Goal: Task Accomplishment & Management: Manage account settings

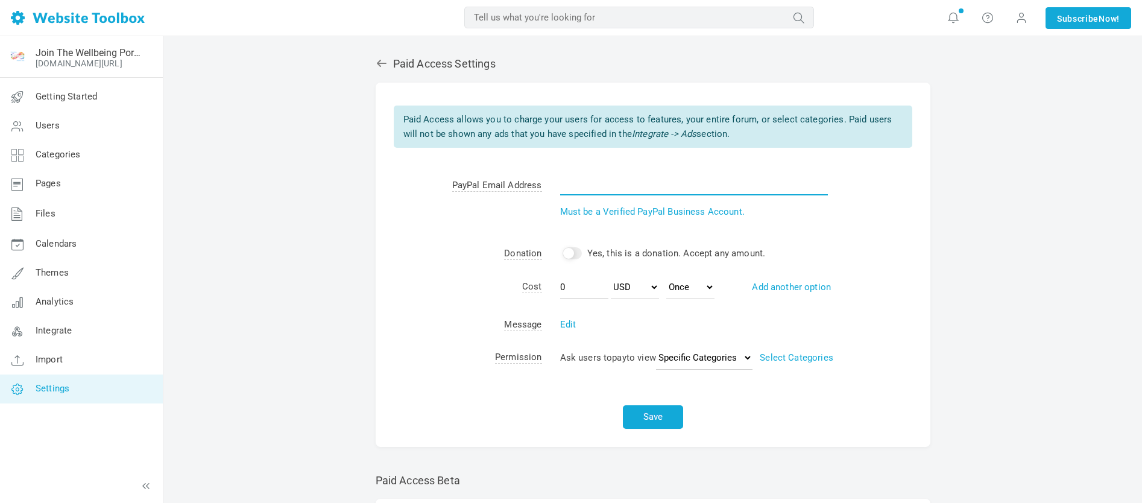
click at [579, 186] on input "text" at bounding box center [694, 183] width 268 height 23
type input "ml@mldevitt.com"
click at [784, 355] on link "Select Categories" at bounding box center [796, 357] width 74 height 11
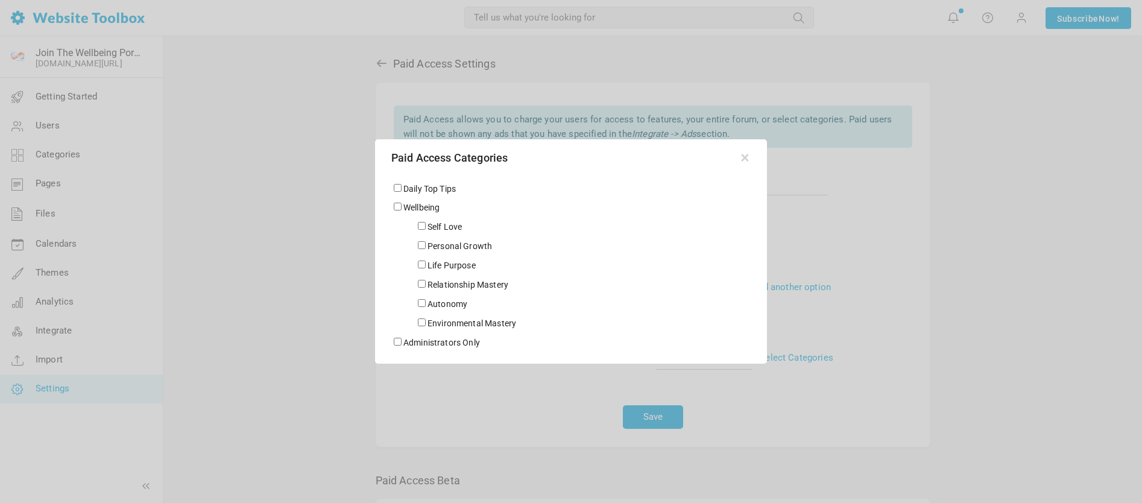
click at [397, 207] on input "Wellbeing" at bounding box center [398, 207] width 8 height 8
checkbox input "true"
click at [422, 227] on input "Self Love" at bounding box center [422, 226] width 8 height 8
checkbox input "true"
click at [423, 245] on input "Personal Growth" at bounding box center [422, 245] width 8 height 8
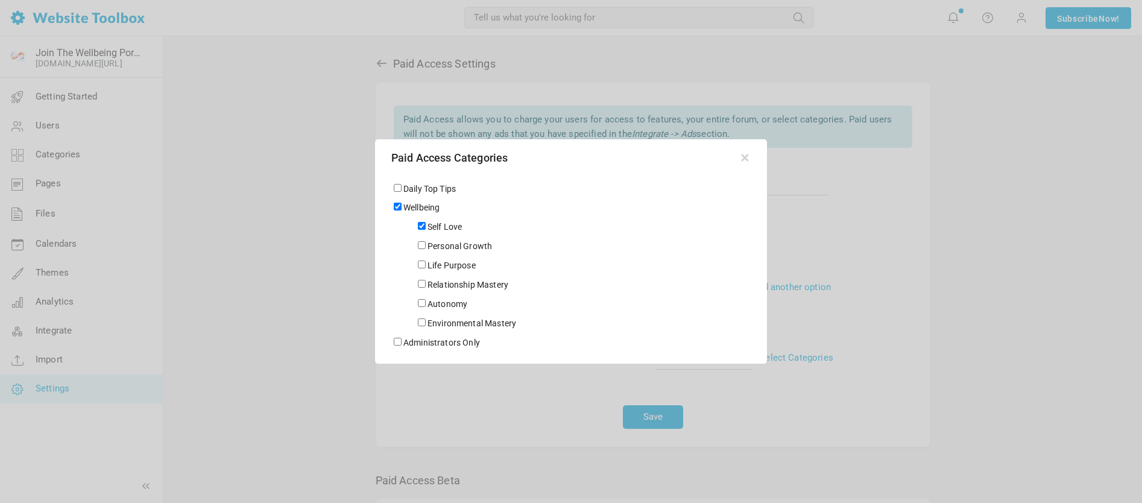
checkbox input "true"
click at [421, 265] on input "Life Purpose" at bounding box center [422, 264] width 8 height 8
checkbox input "true"
click at [420, 286] on input "Relationship Mastery" at bounding box center [422, 284] width 8 height 8
checkbox input "true"
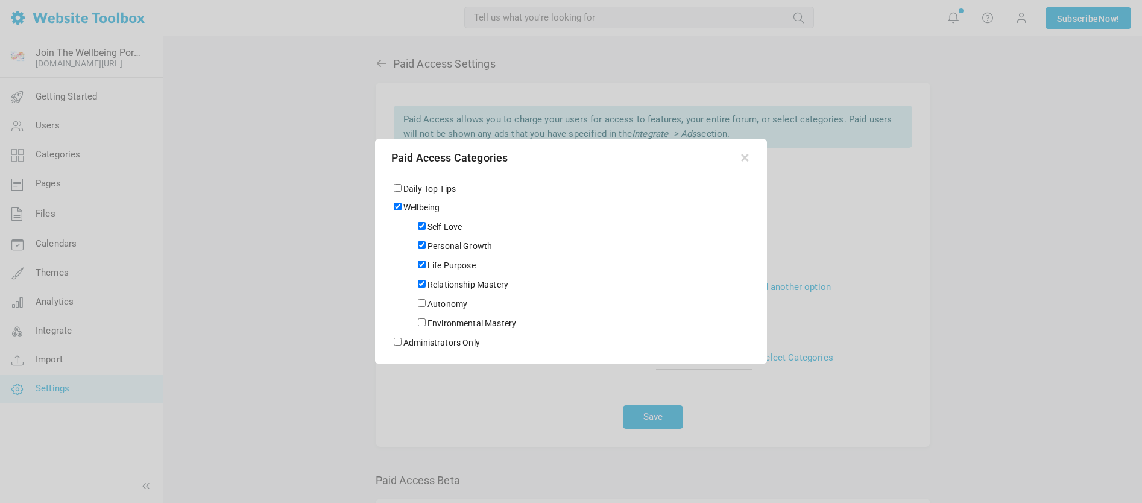
drag, startPoint x: 422, startPoint y: 301, endPoint x: 425, endPoint y: 314, distance: 13.5
click at [422, 301] on input "Autonomy" at bounding box center [422, 303] width 8 height 8
checkbox input "true"
click at [422, 321] on input "Environmental Mastery" at bounding box center [422, 322] width 8 height 8
checkbox input "true"
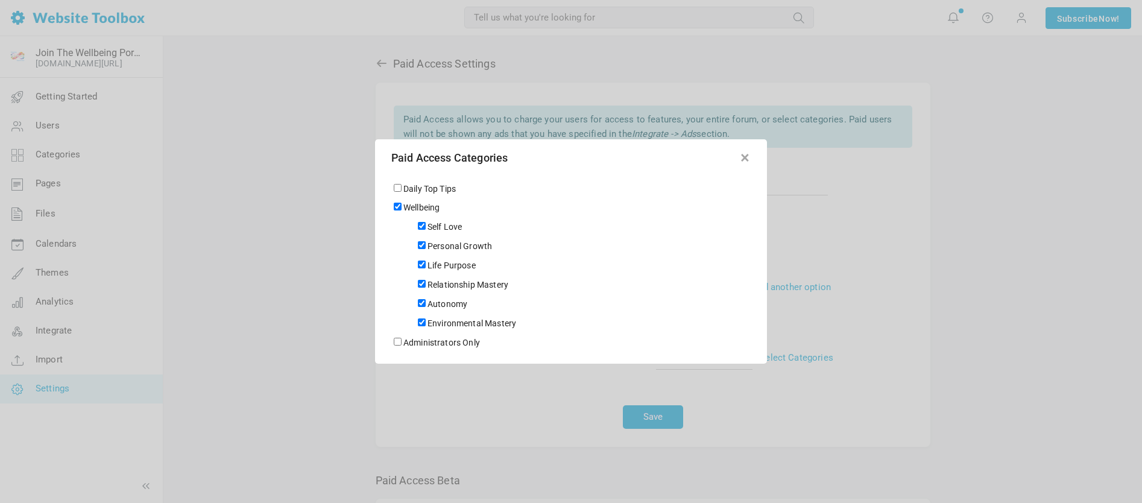
click at [744, 157] on button "button" at bounding box center [744, 155] width 12 height 12
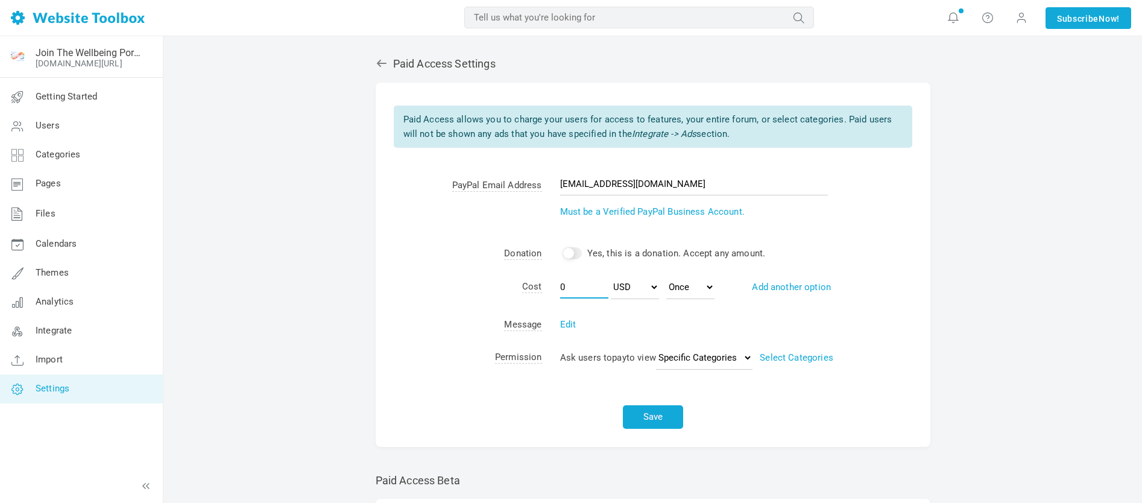
click at [568, 289] on input "0" at bounding box center [584, 286] width 48 height 23
type input "19.99"
click at [653, 287] on select "USD AUD CAD EUR GBP JPY NZD CHF HKD SGD SEK DKK PLN NOK HUF CZK ILS MXN BRL MYR…" at bounding box center [635, 287] width 48 height 24
select select "GBP"
click at [611, 275] on select "USD AUD CAD EUR GBP JPY NZD CHF HKD SGD SEK DKK PLN NOK HUF CZK ILS MXN BRL MYR…" at bounding box center [635, 287] width 48 height 24
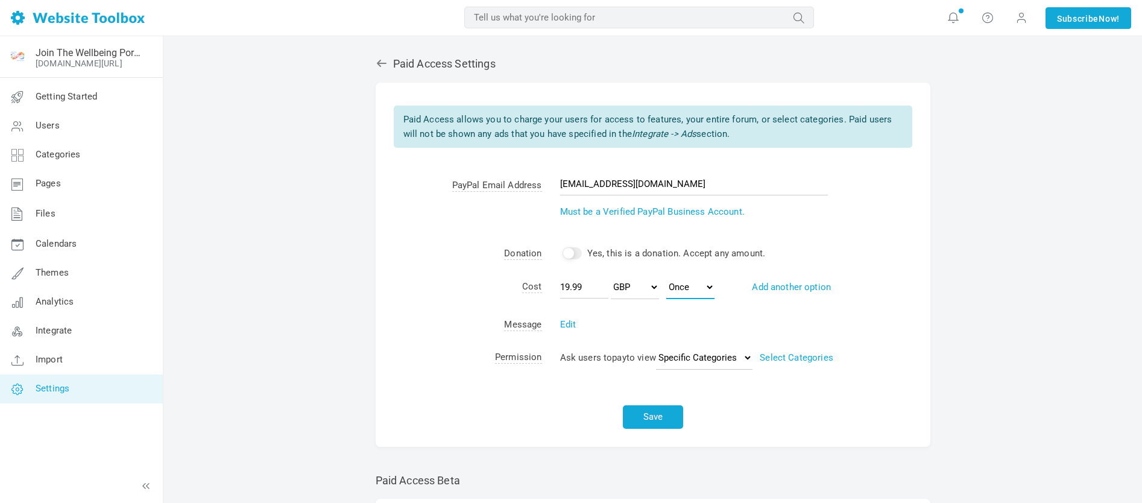
click at [708, 287] on select "Monthly Yearly Once" at bounding box center [690, 287] width 48 height 24
select select "monthly"
click at [666, 275] on select "Monthly Yearly Once" at bounding box center [690, 287] width 48 height 24
click at [811, 356] on link "Select Categories" at bounding box center [822, 357] width 74 height 11
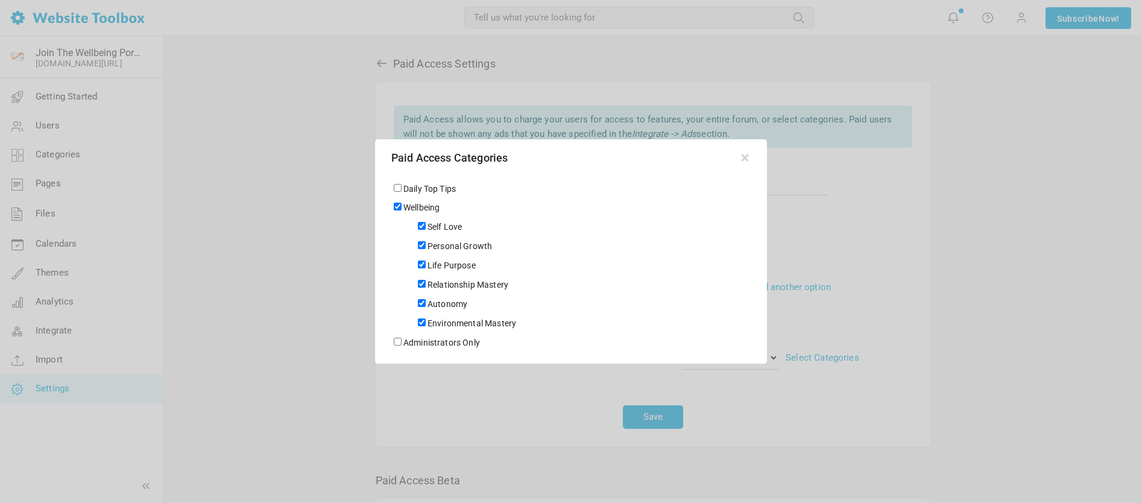
click at [812, 356] on div at bounding box center [571, 251] width 1142 height 503
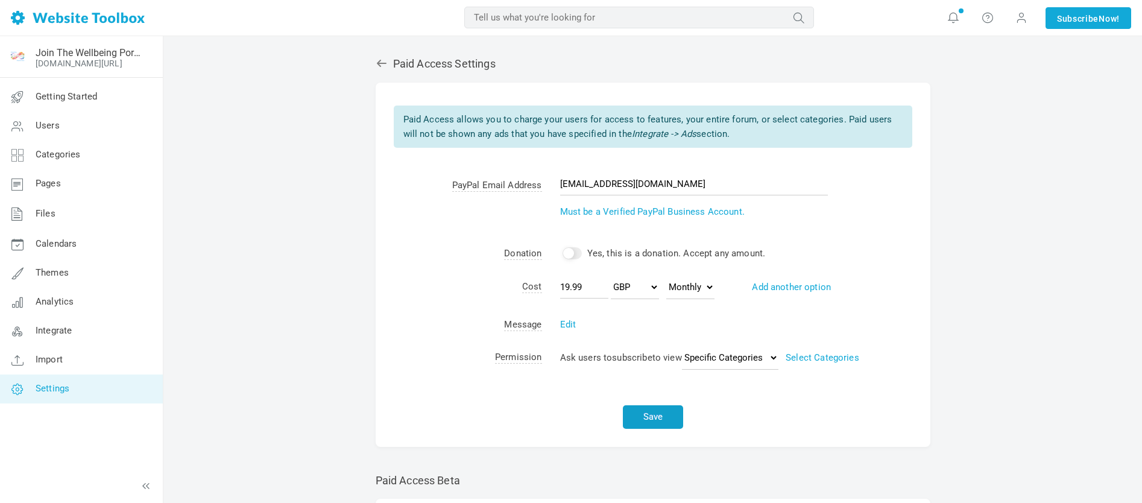
click at [656, 413] on button "Save" at bounding box center [653, 417] width 60 height 24
click at [652, 416] on button "Save" at bounding box center [653, 417] width 60 height 24
click at [657, 418] on button "Save" at bounding box center [653, 417] width 60 height 24
click at [1085, 20] on link "Subscribe Now!" at bounding box center [1088, 18] width 86 height 22
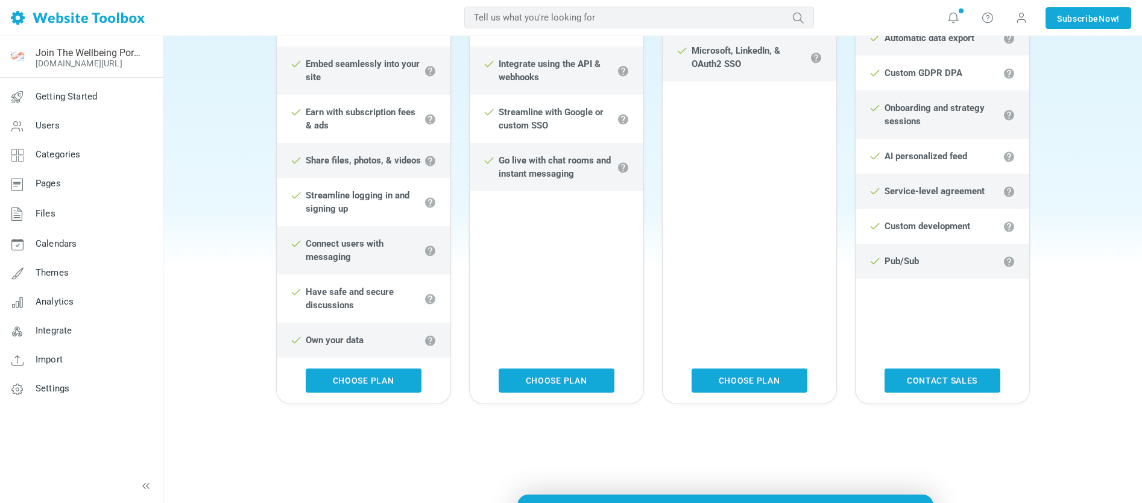
scroll to position [615, 0]
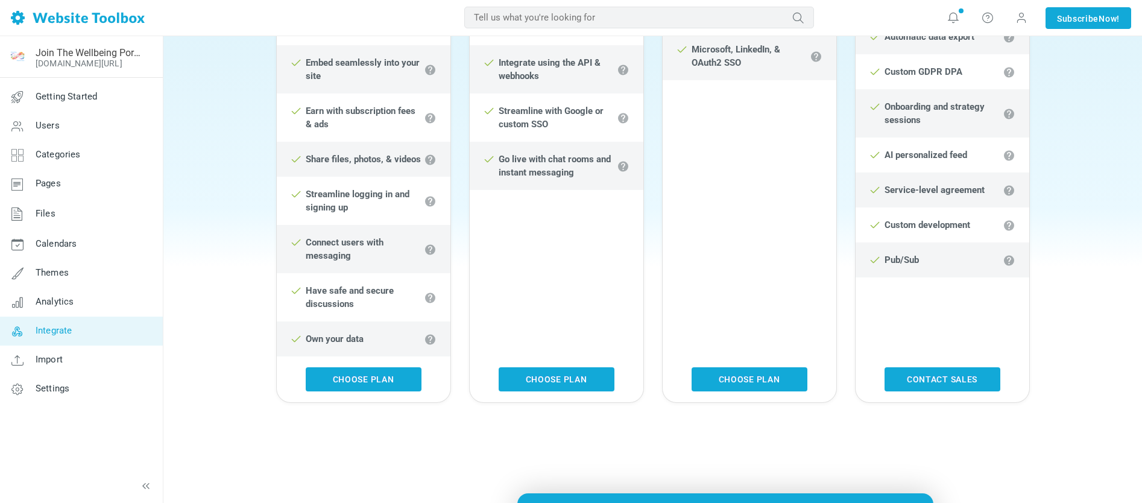
click at [38, 333] on span "Integrate" at bounding box center [54, 330] width 36 height 11
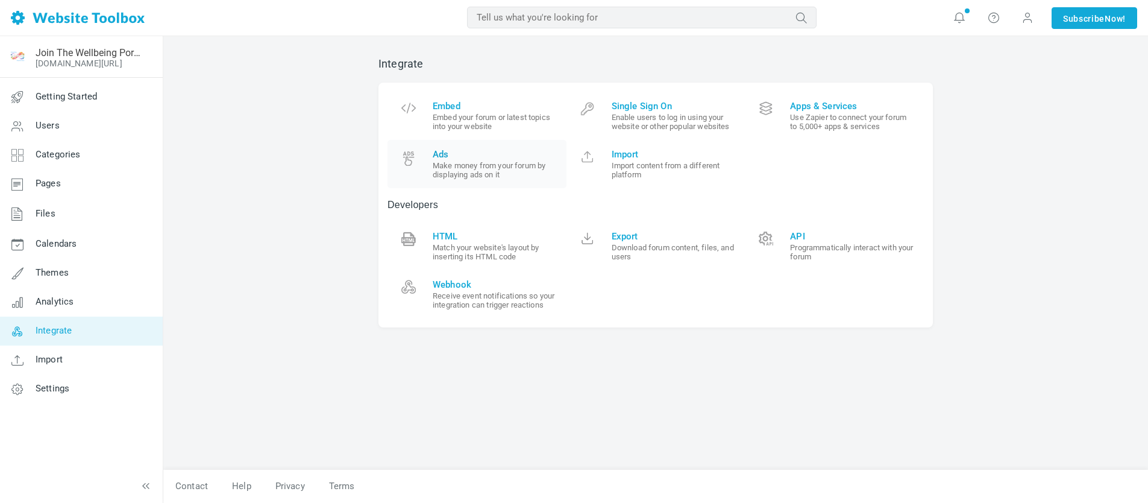
click at [448, 164] on small "Make money from your forum by displaying ads on it" at bounding box center [495, 170] width 125 height 18
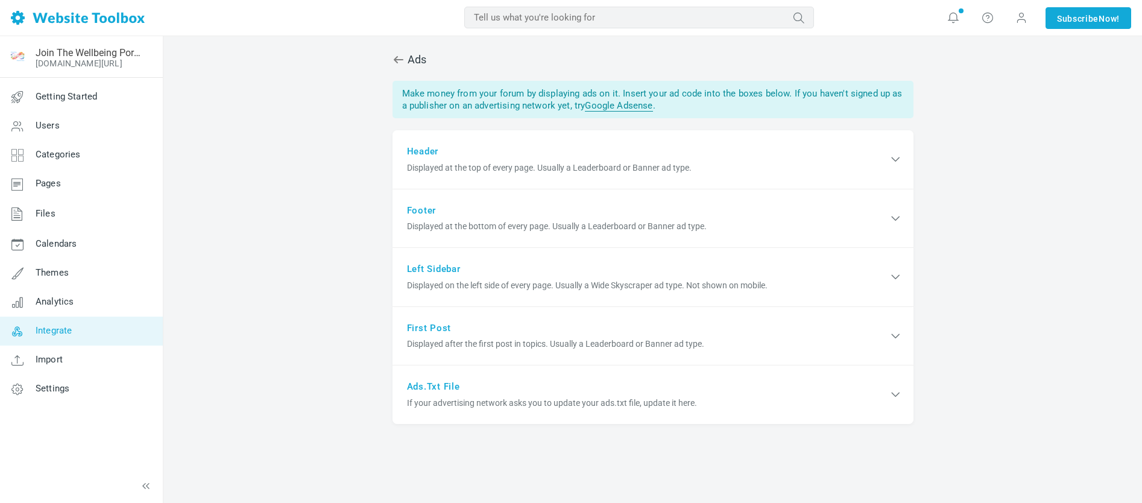
click at [55, 331] on span "Integrate" at bounding box center [54, 330] width 36 height 11
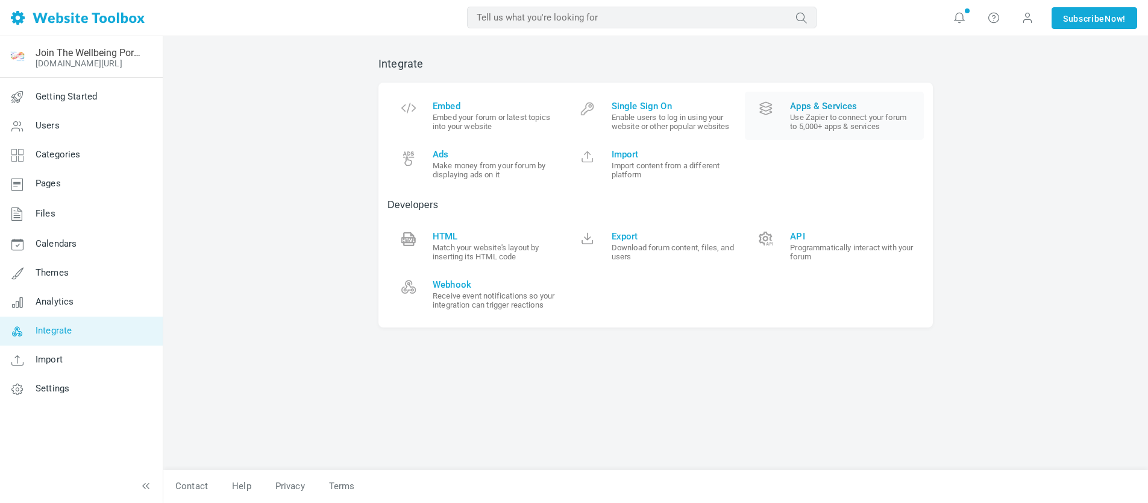
click at [806, 108] on span "Apps & Services" at bounding box center [852, 106] width 125 height 11
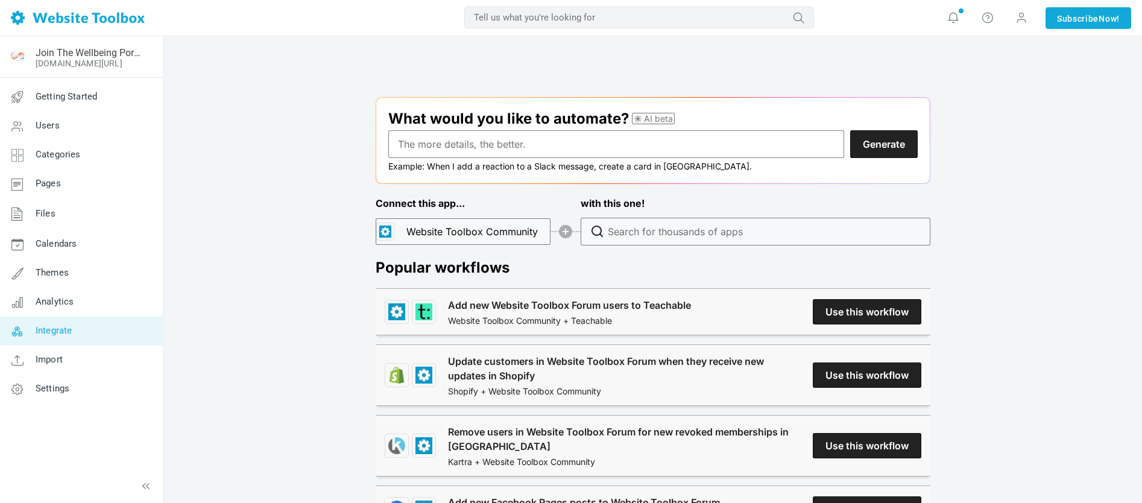
scroll to position [1191, 0]
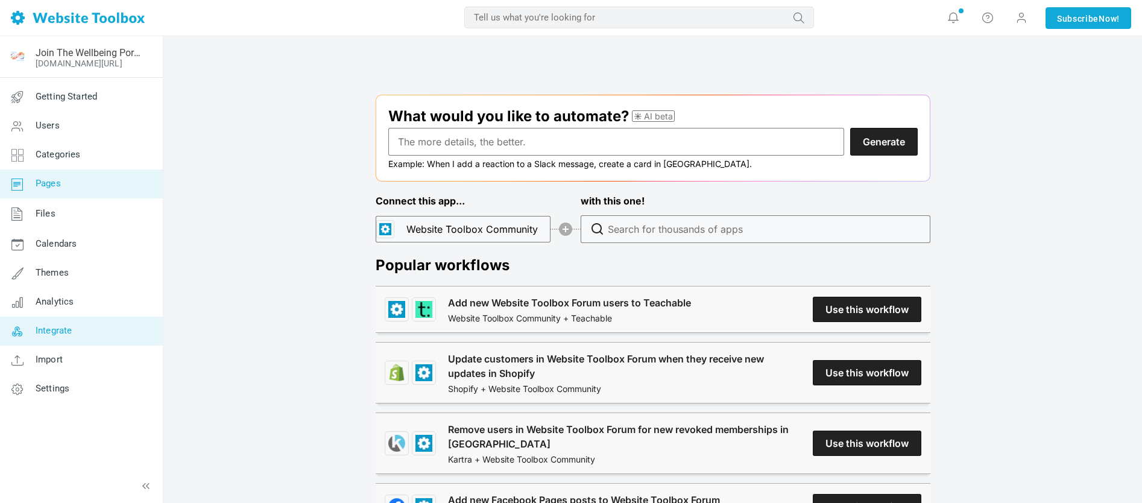
click at [43, 184] on span "Pages" at bounding box center [48, 183] width 25 height 11
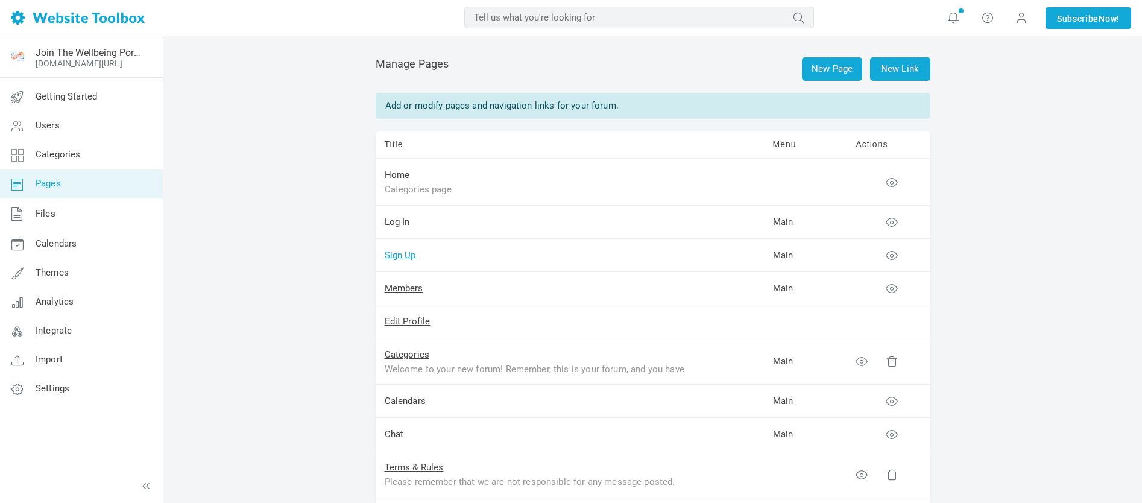
click at [395, 257] on link "Sign Up" at bounding box center [400, 255] width 31 height 11
